Goal: Task Accomplishment & Management: Manage account settings

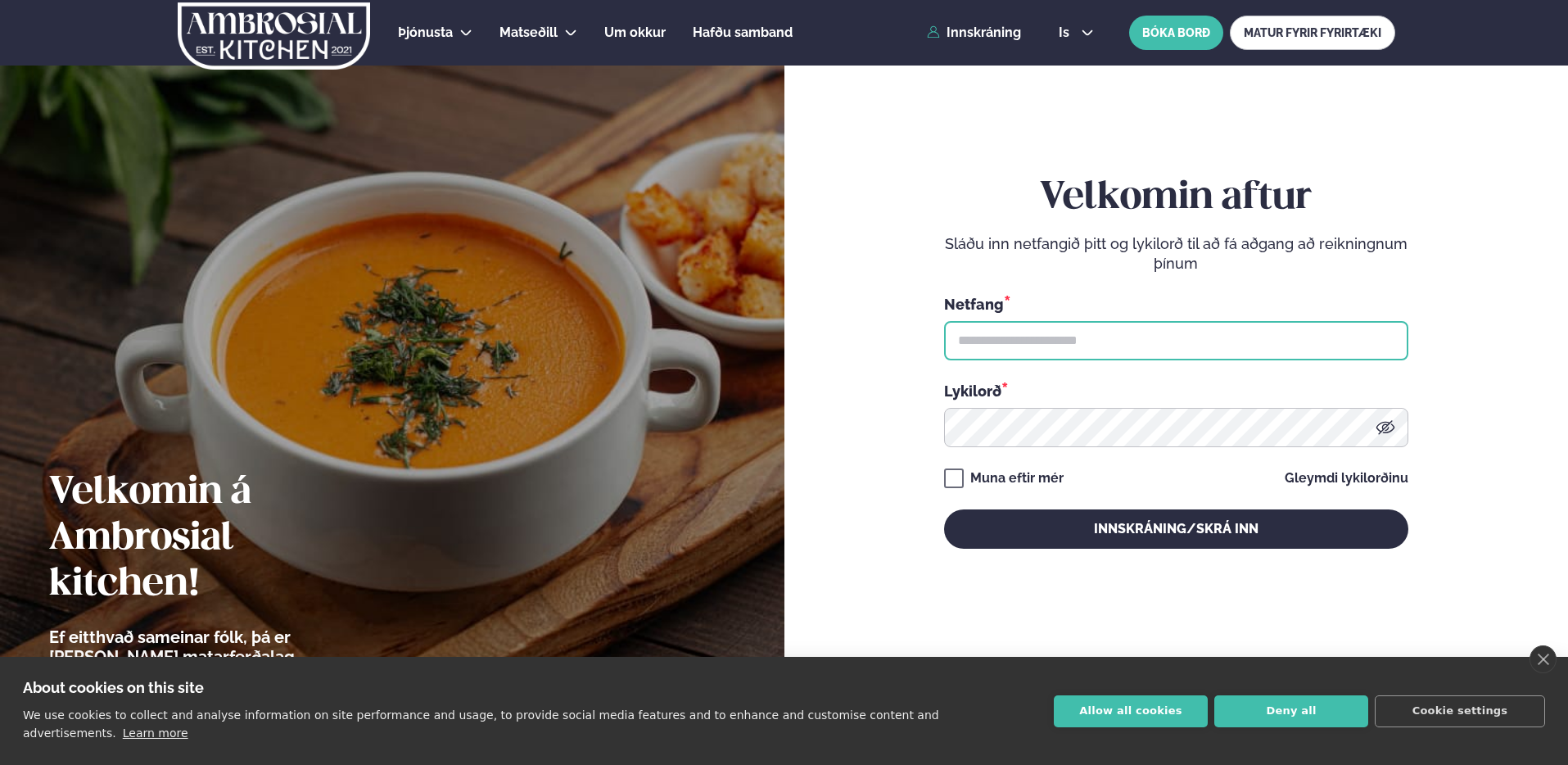
click at [1028, 336] on input "text" at bounding box center [1176, 340] width 464 height 39
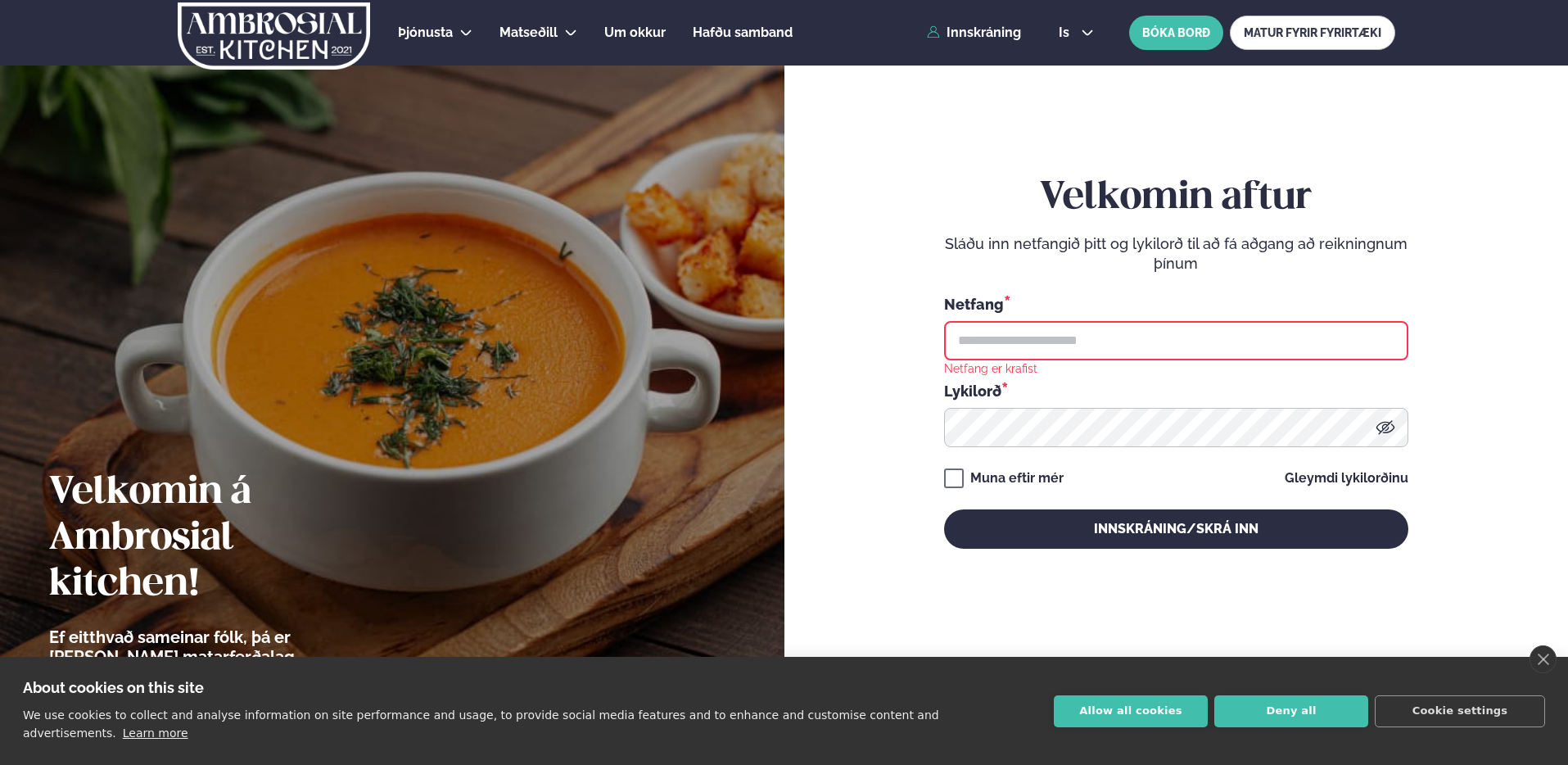
type input "**********"
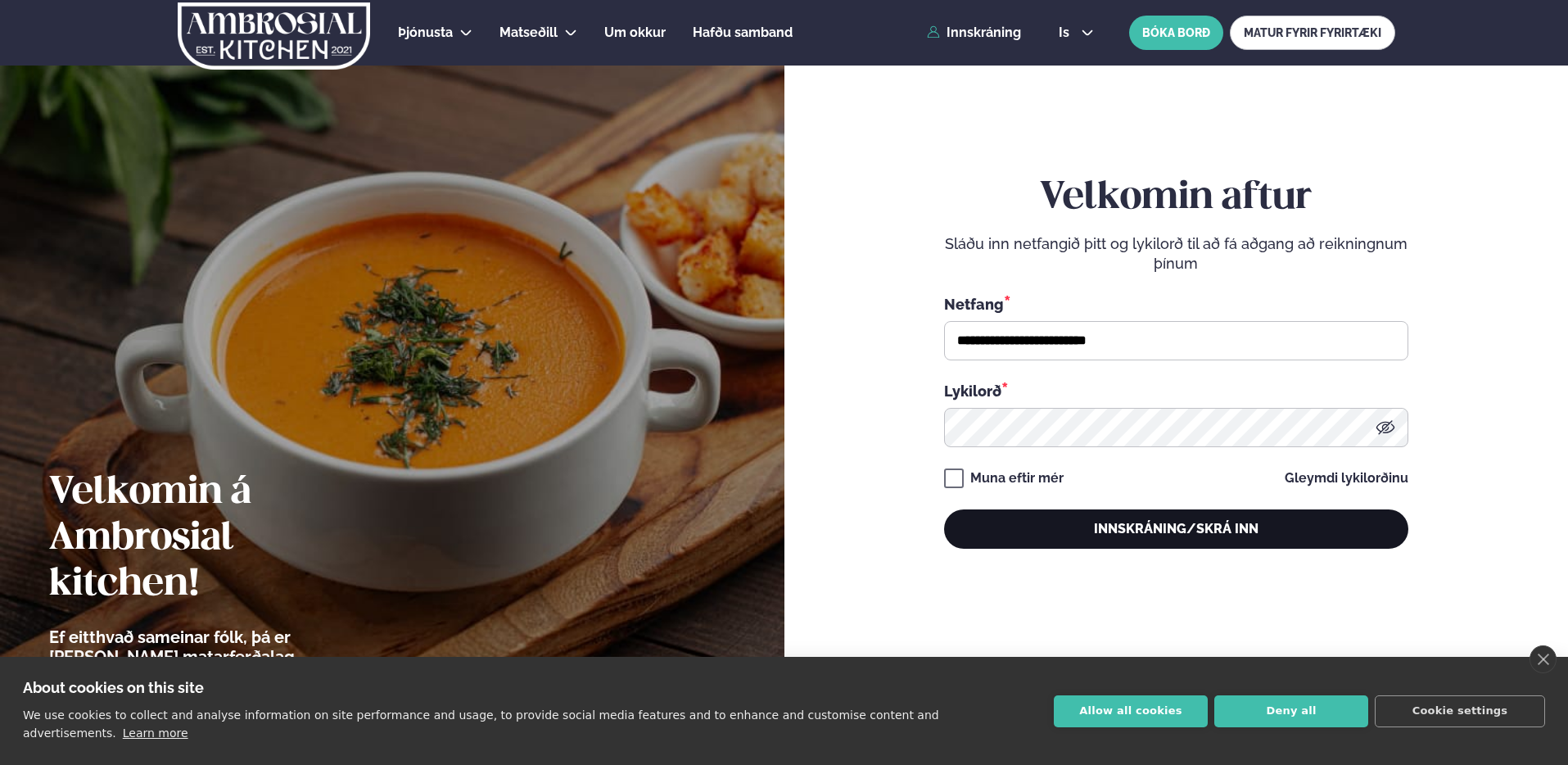
click at [1107, 541] on button "Innskráning/Skrá inn" at bounding box center [1176, 529] width 464 height 39
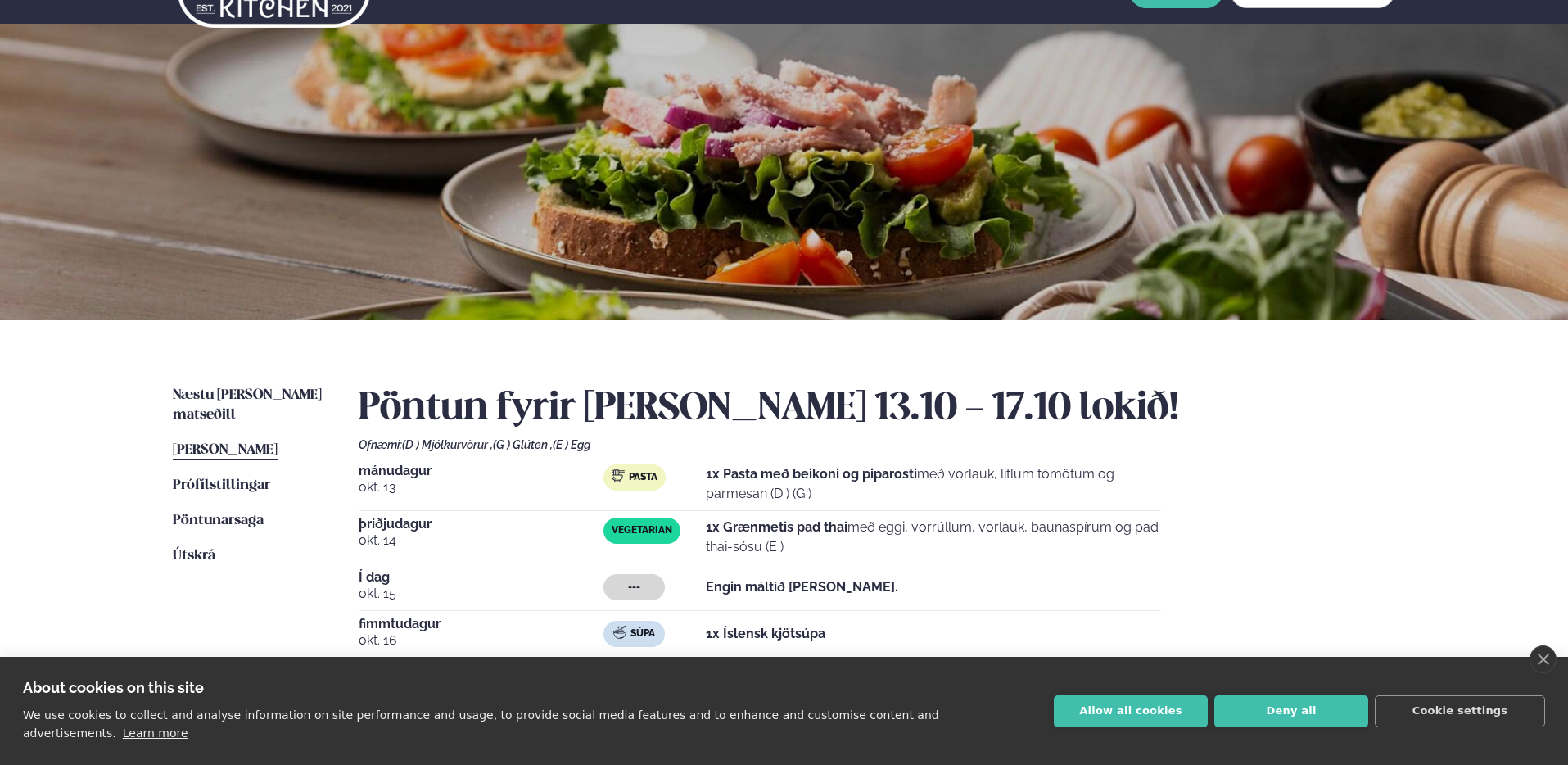
scroll to position [147, 0]
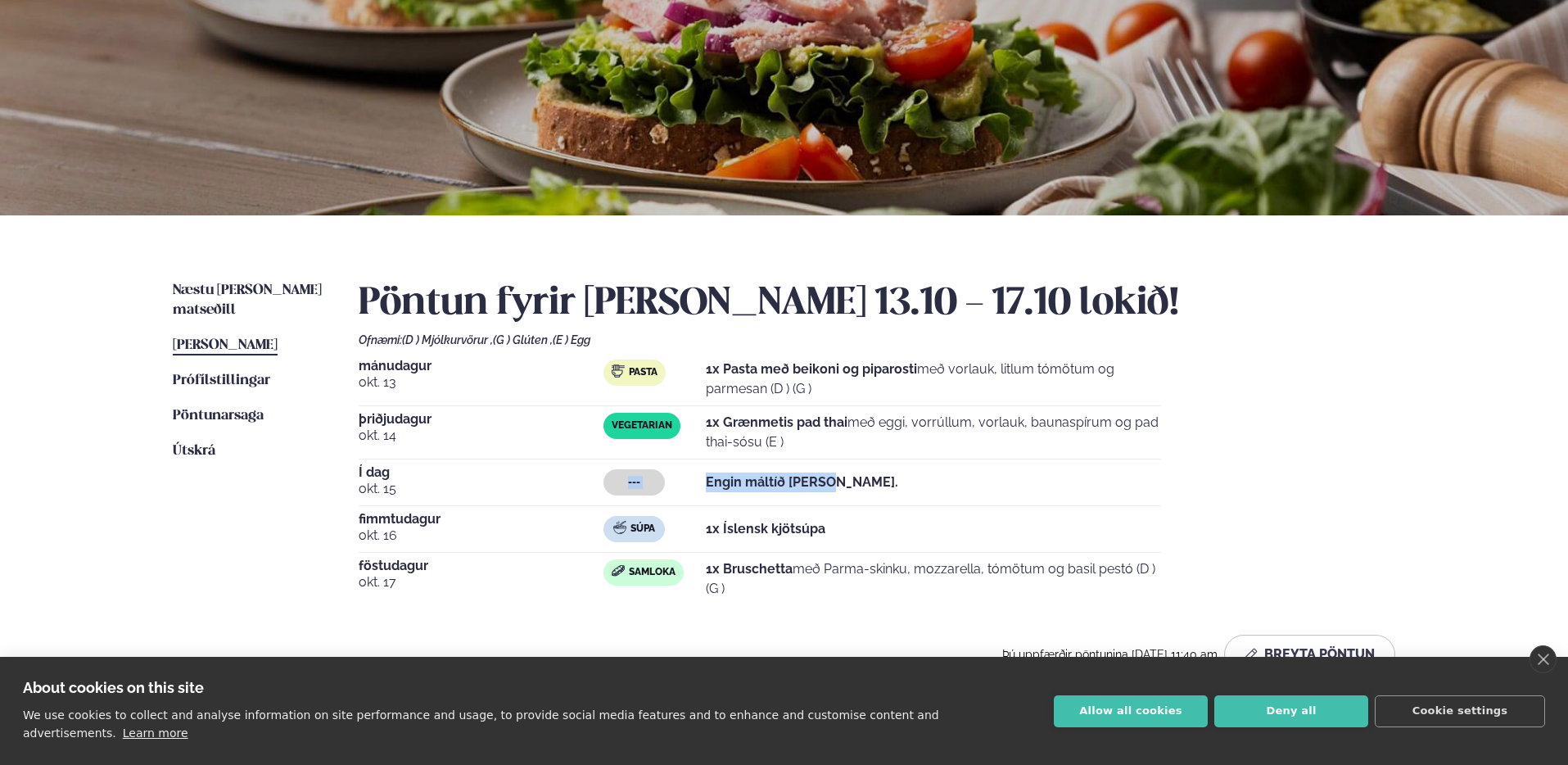
drag, startPoint x: 423, startPoint y: 478, endPoint x: 817, endPoint y: 474, distance: 394.0
click at [817, 474] on div "Í dag [DATE] --- Engin máltíð [PERSON_NAME]." at bounding box center [759, 486] width 802 height 40
click at [817, 474] on strong "Engin máltíð [PERSON_NAME]." at bounding box center [802, 481] width 192 height 15
